Goal: Information Seeking & Learning: Find specific fact

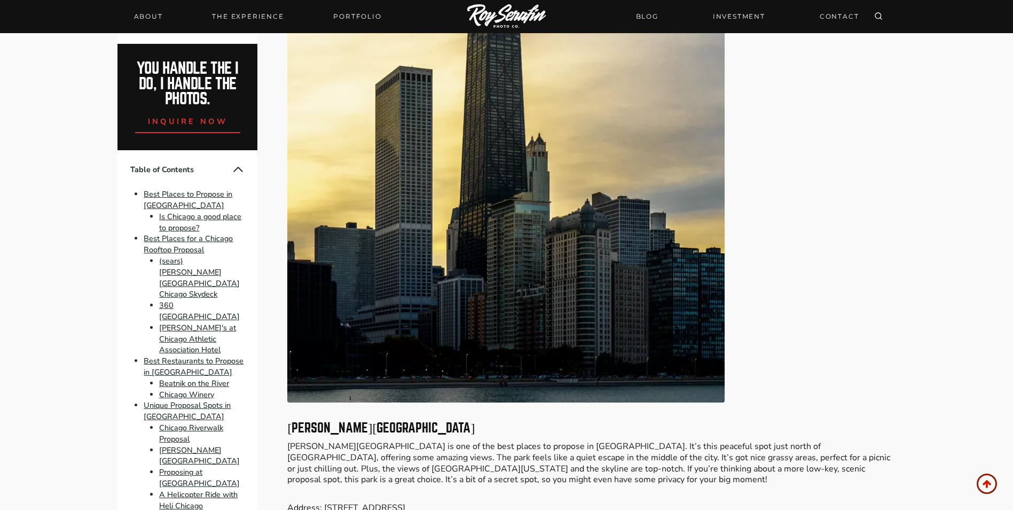
scroll to position [4380, 0]
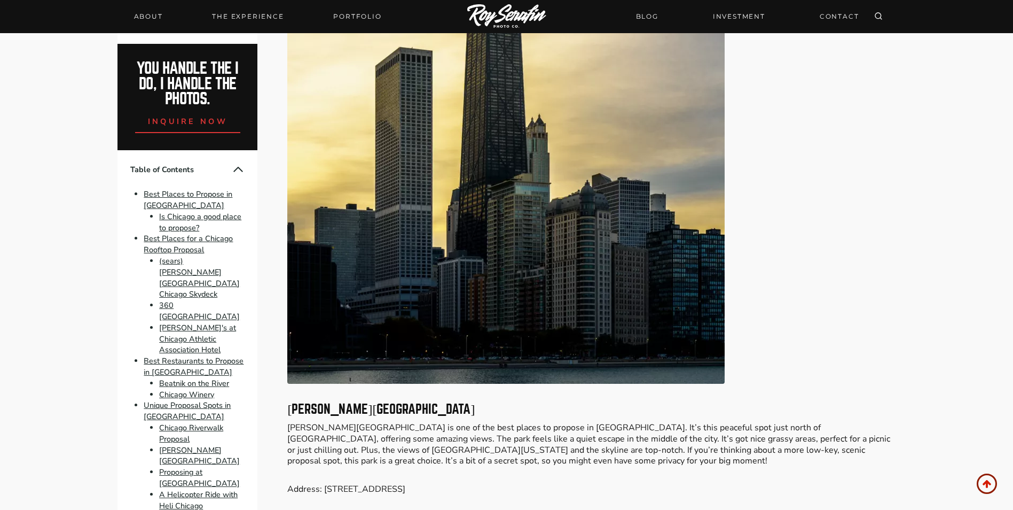
click at [355, 422] on p "[PERSON_NAME][GEOGRAPHIC_DATA] is one of the best places to propose in [GEOGRAP…" at bounding box center [591, 444] width 608 height 44
click at [544, 422] on p "[PERSON_NAME][GEOGRAPHIC_DATA] is one of the best places to propose in [GEOGRAP…" at bounding box center [591, 444] width 608 height 44
click at [656, 404] on h3 "[PERSON_NAME][GEOGRAPHIC_DATA]" at bounding box center [591, 409] width 608 height 13
click at [676, 422] on p "[PERSON_NAME][GEOGRAPHIC_DATA] is one of the best places to propose in [GEOGRAP…" at bounding box center [591, 444] width 608 height 44
click at [770, 422] on p "[PERSON_NAME][GEOGRAPHIC_DATA] is one of the best places to propose in [GEOGRAP…" at bounding box center [591, 444] width 608 height 44
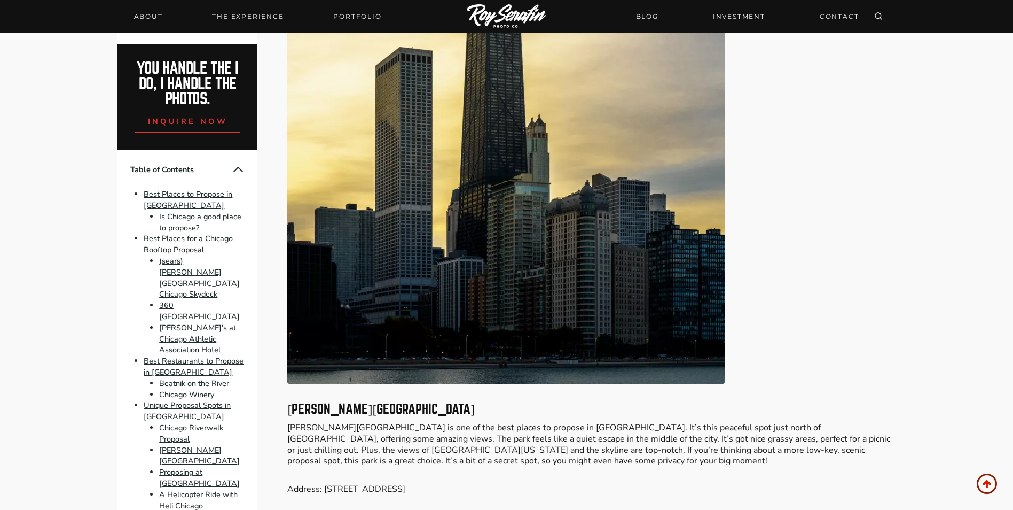
click at [486, 422] on p "[PERSON_NAME][GEOGRAPHIC_DATA] is one of the best places to propose in [GEOGRAP…" at bounding box center [591, 444] width 608 height 44
drag, startPoint x: 324, startPoint y: 479, endPoint x: 450, endPoint y: 486, distance: 126.8
copy p "[STREET_ADDRESS]"
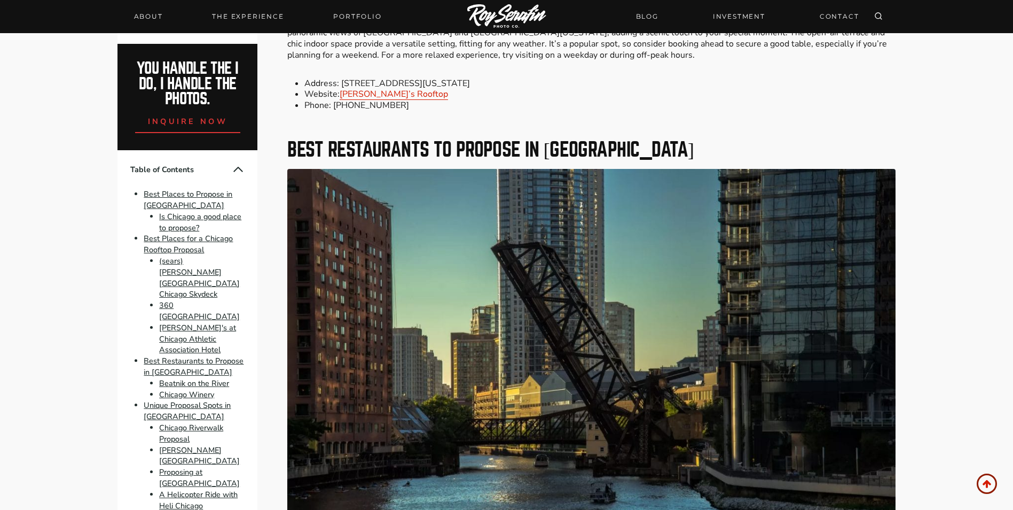
scroll to position [2831, 0]
